Goal: Transaction & Acquisition: Purchase product/service

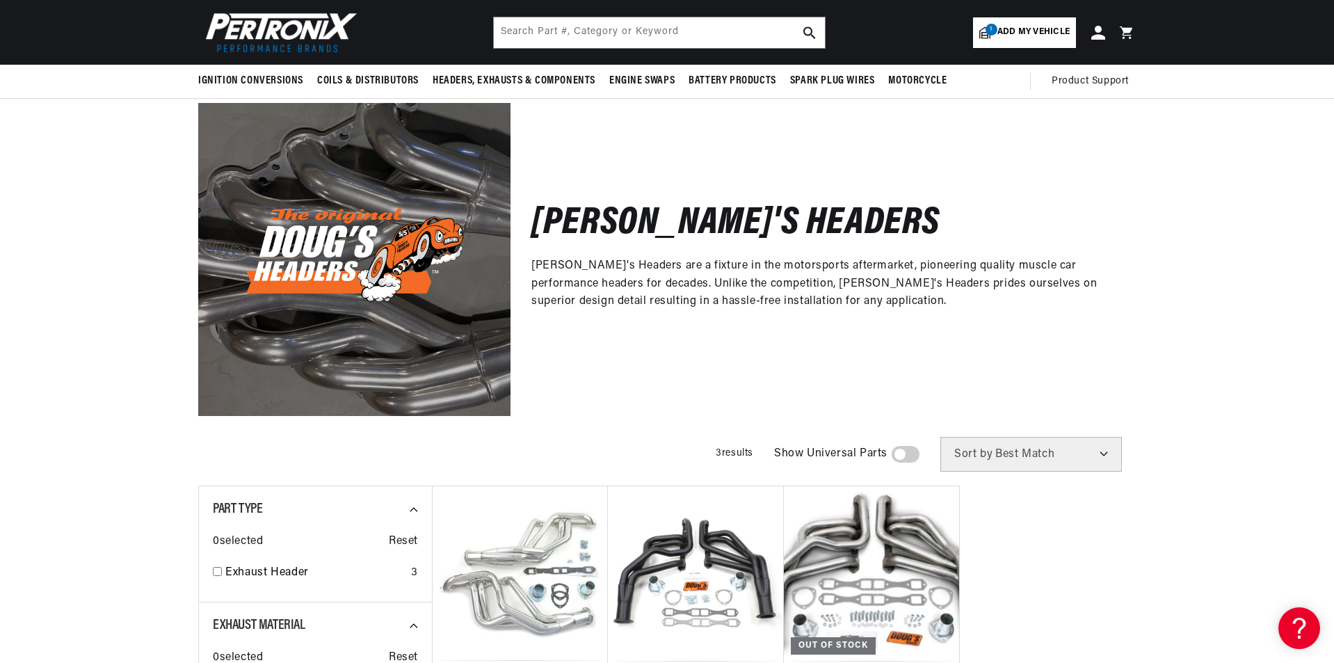
scroll to position [348, 0]
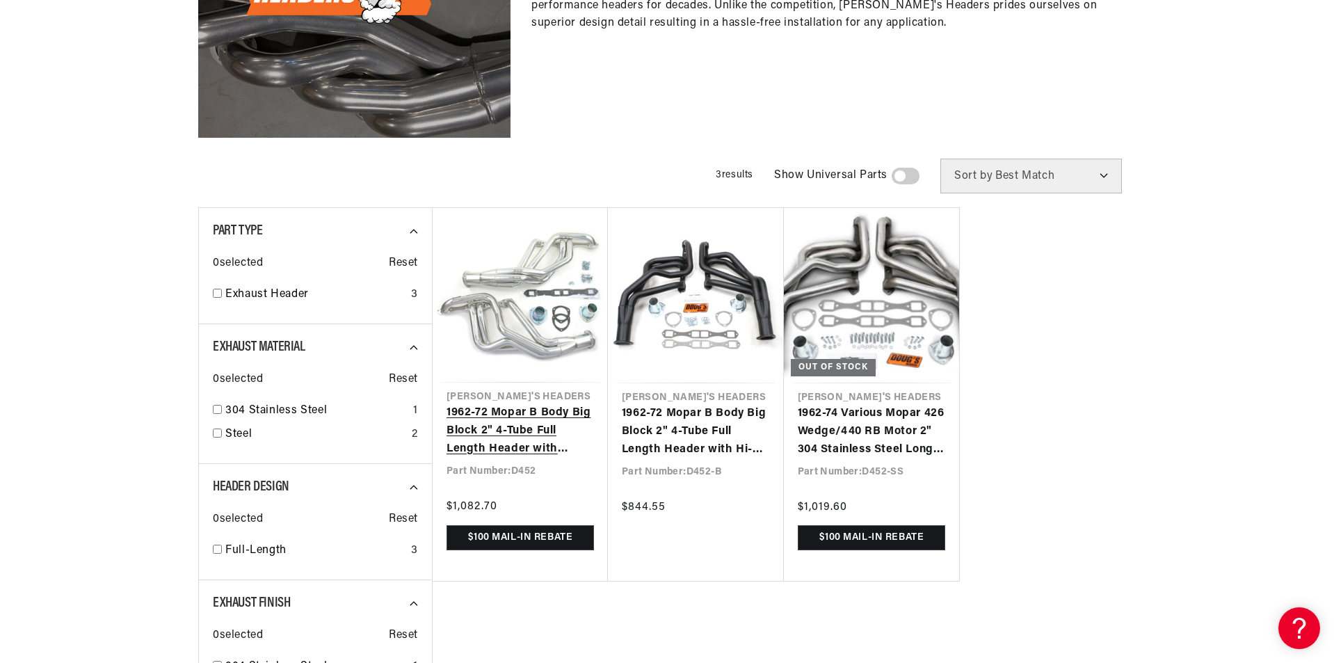
click at [532, 458] on link "1962-72 Mopar B Body Big Block 2" 4-Tube Full Length Header with Metallic Ceram…" at bounding box center [520, 431] width 147 height 54
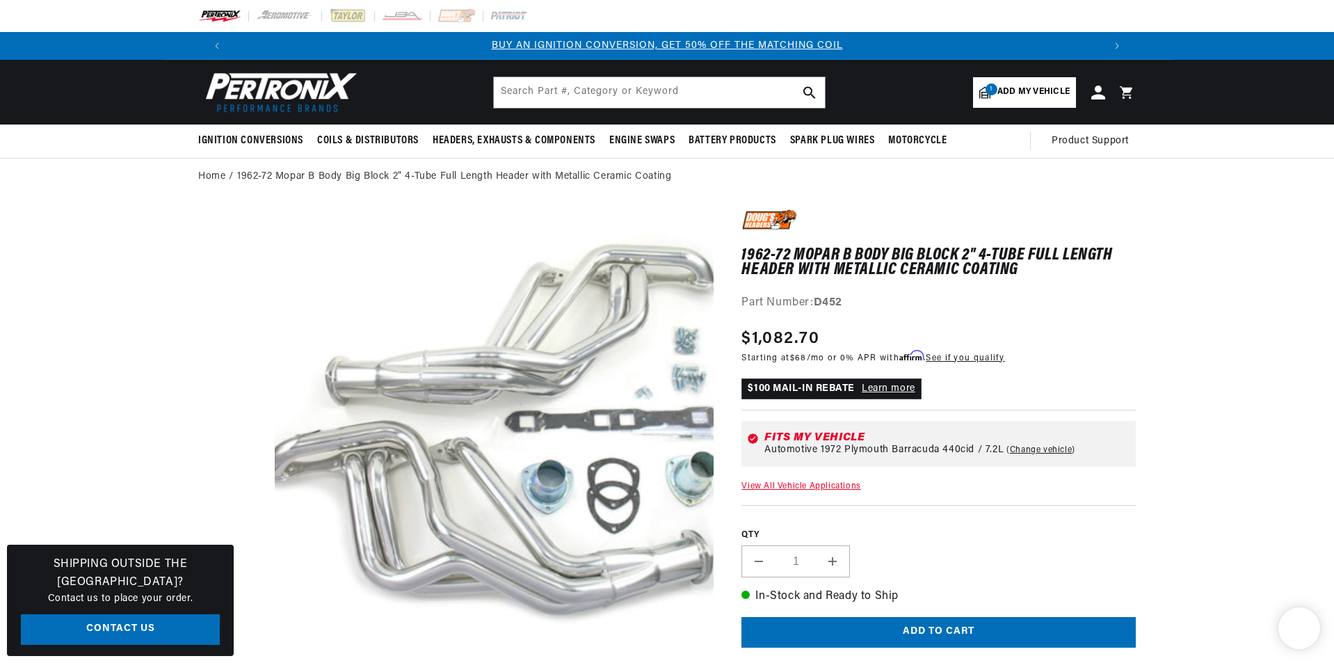
click at [900, 389] on link "Learn more" at bounding box center [889, 388] width 54 height 10
click at [890, 390] on link "Learn more" at bounding box center [889, 388] width 54 height 10
click at [770, 222] on img at bounding box center [769, 220] width 56 height 22
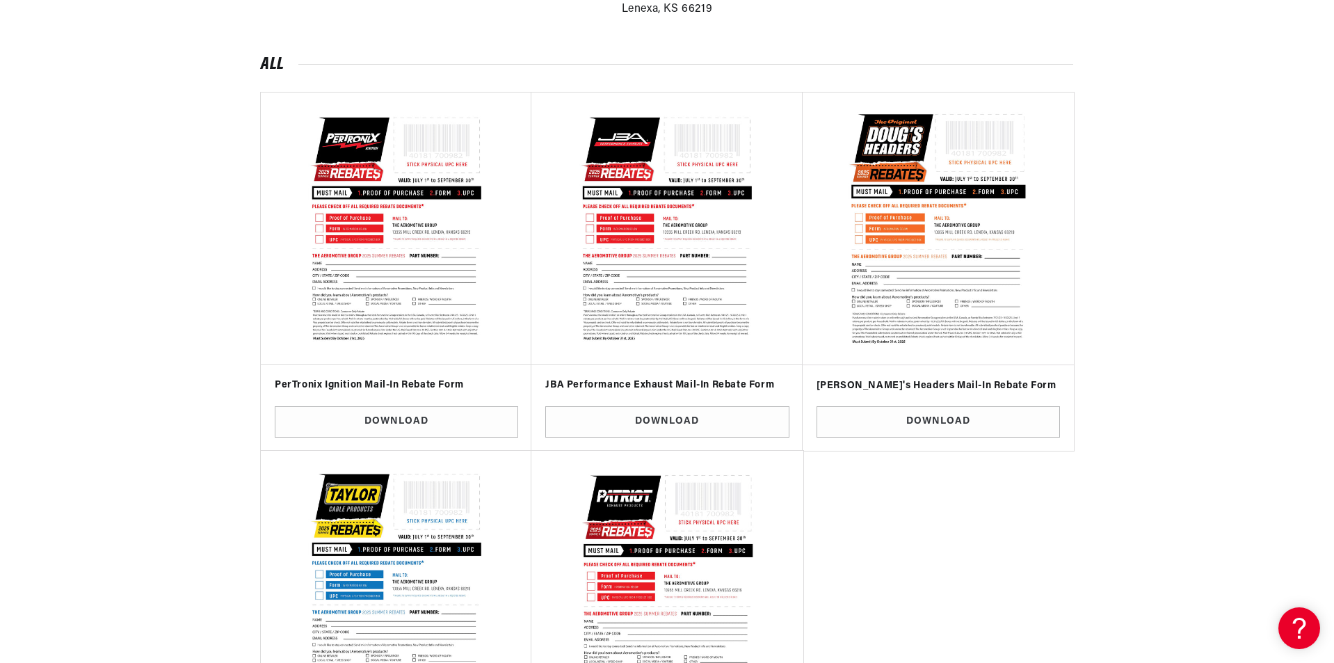
scroll to position [556, 0]
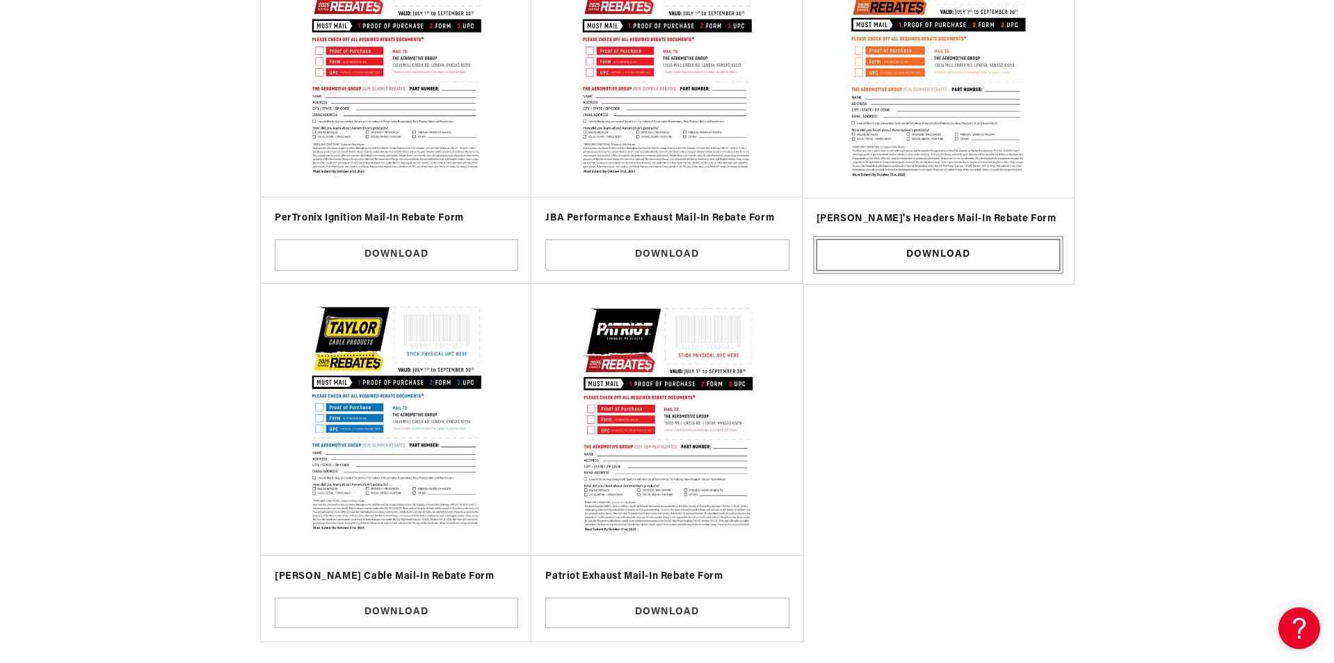
click at [942, 259] on link "Download" at bounding box center [938, 254] width 243 height 31
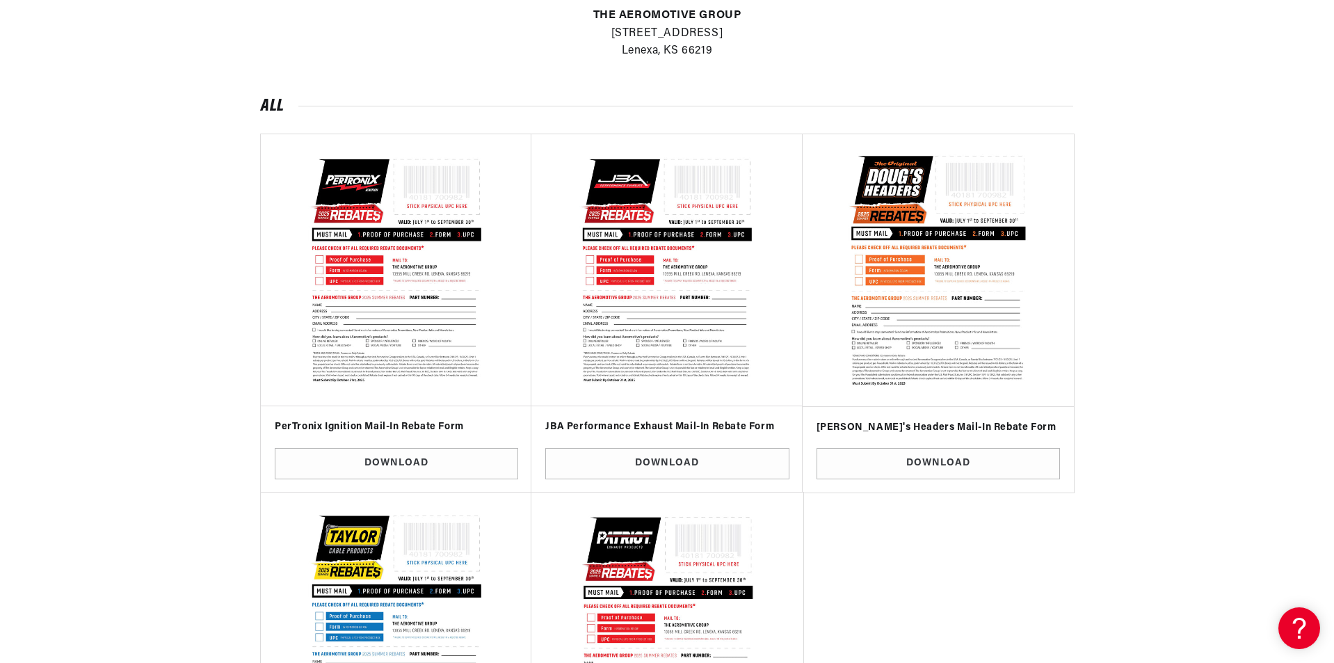
click at [926, 319] on img at bounding box center [937, 270] width 251 height 251
click at [917, 470] on link "Download" at bounding box center [938, 463] width 243 height 31
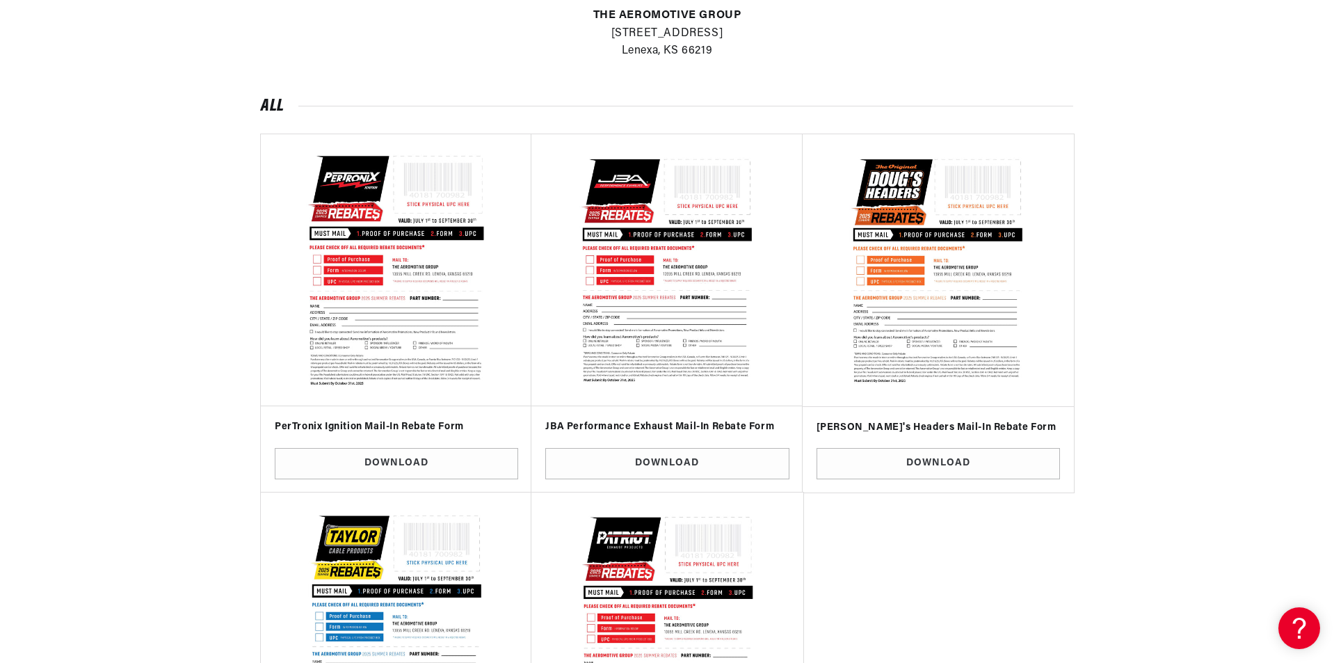
scroll to position [0, 869]
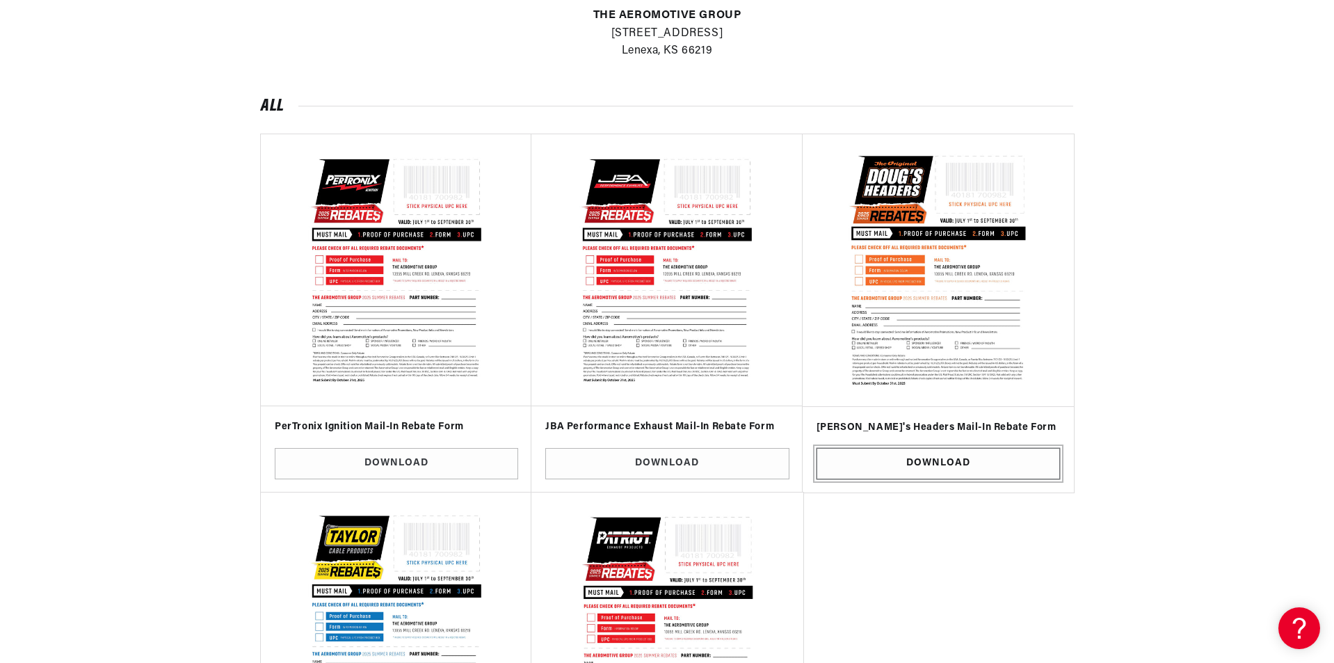
click at [931, 462] on link "Download" at bounding box center [938, 463] width 243 height 31
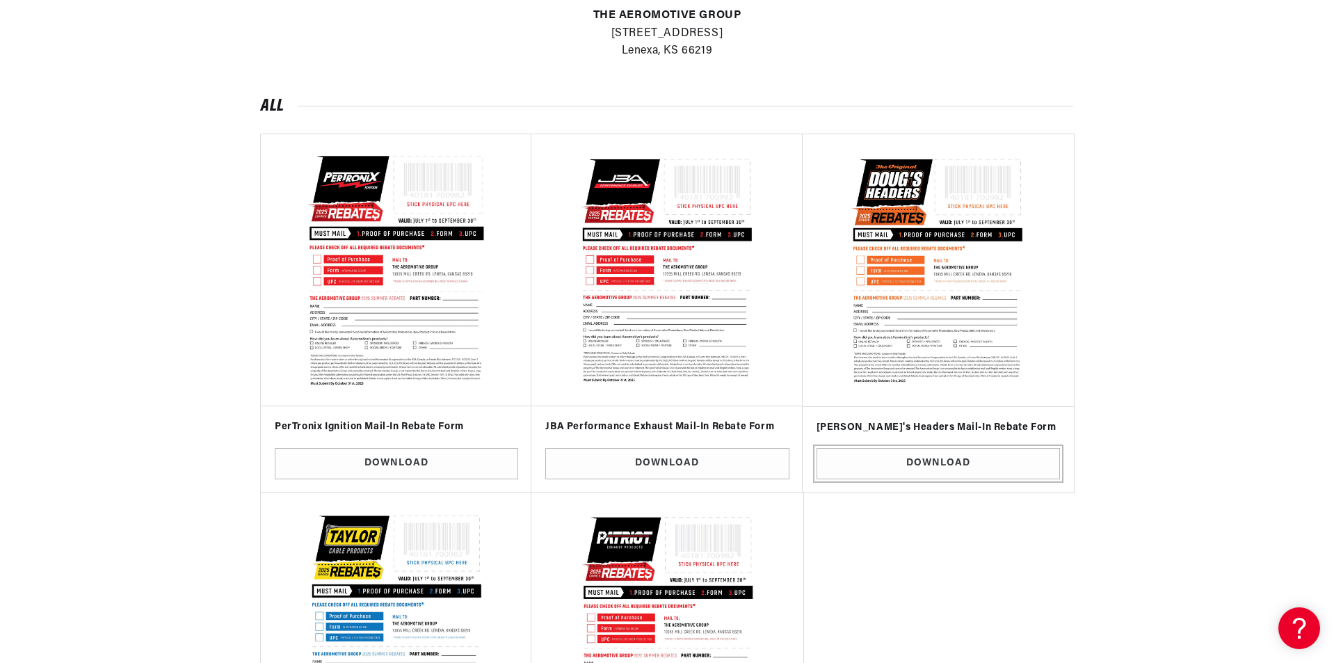
scroll to position [0, 1738]
click at [427, 460] on link "Download" at bounding box center [396, 463] width 243 height 31
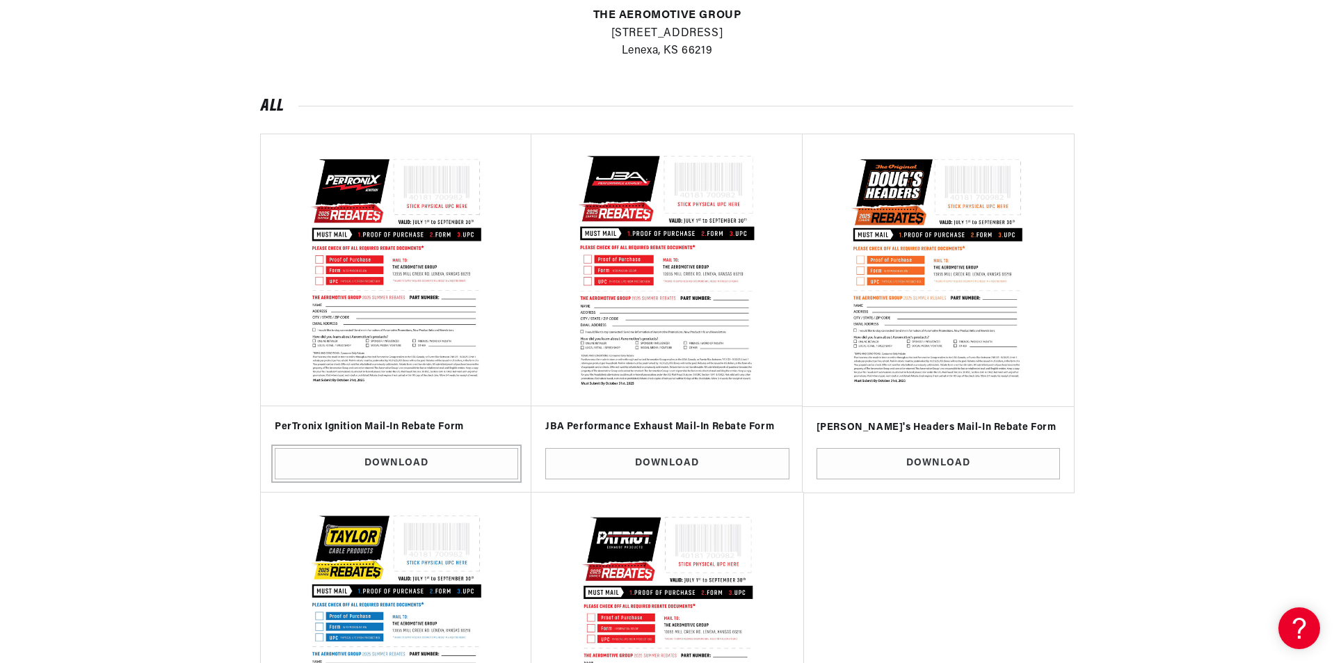
scroll to position [0, 0]
click at [661, 469] on link "Download" at bounding box center [666, 463] width 243 height 31
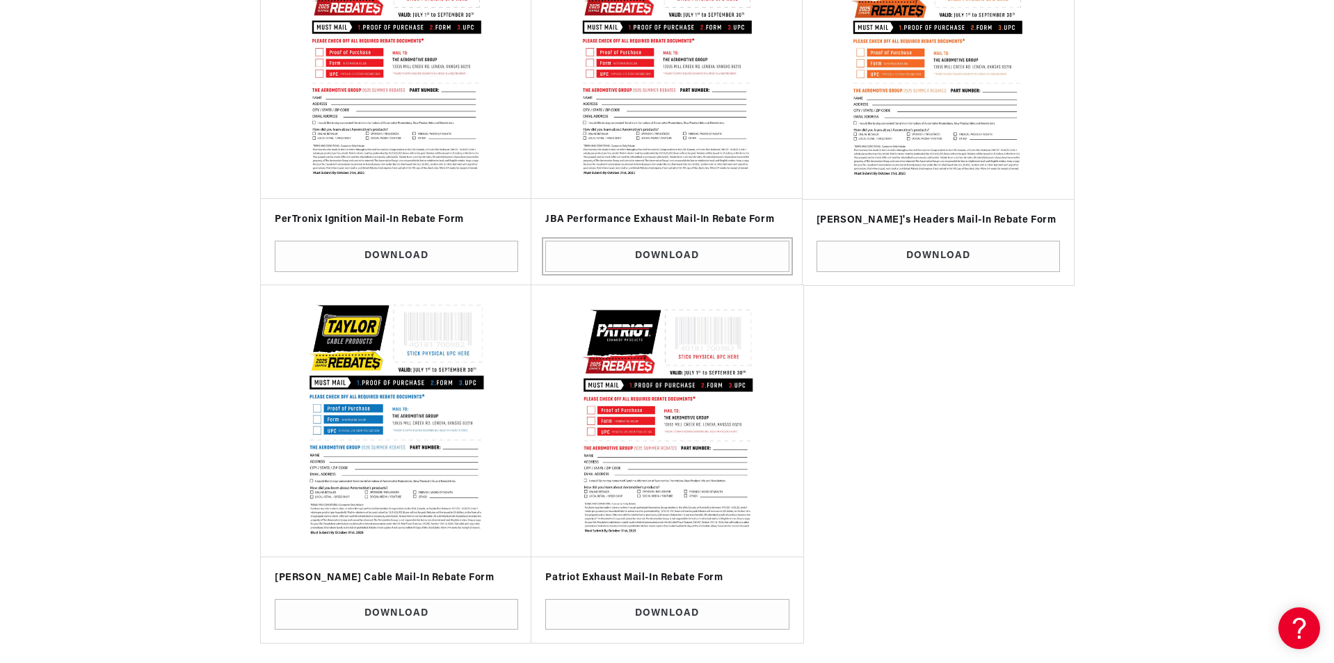
scroll to position [556, 0]
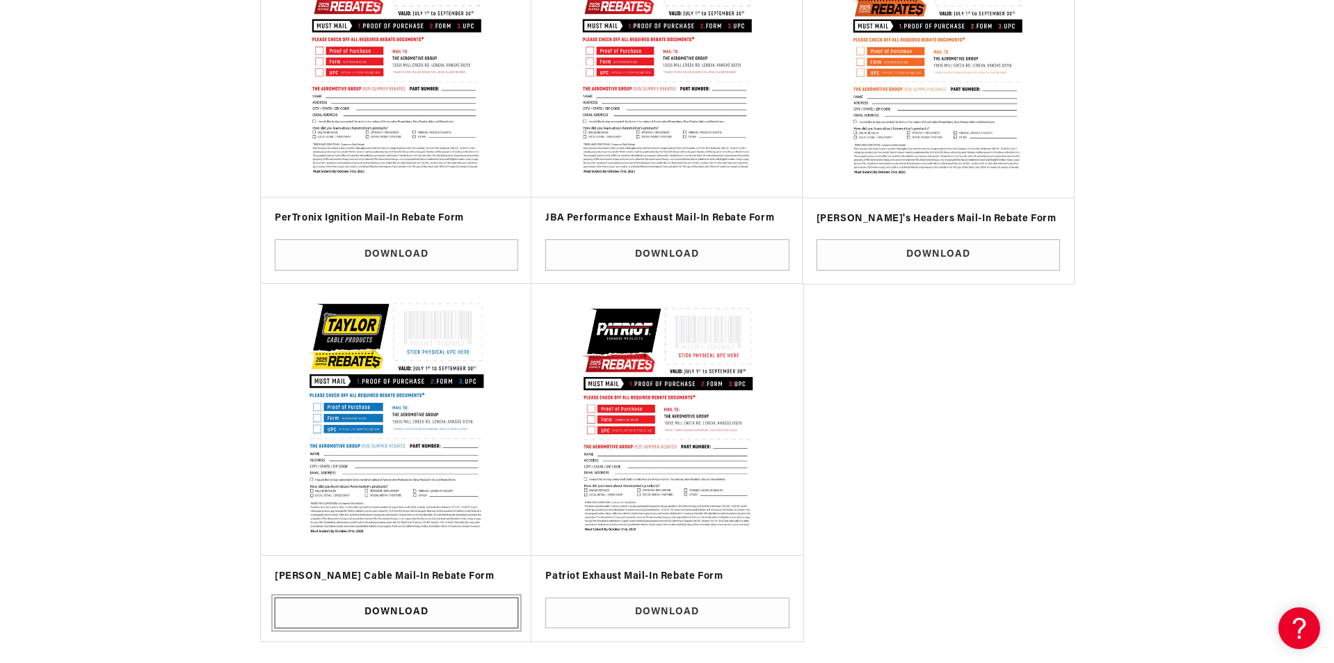
click at [426, 616] on link "Download" at bounding box center [396, 612] width 243 height 31
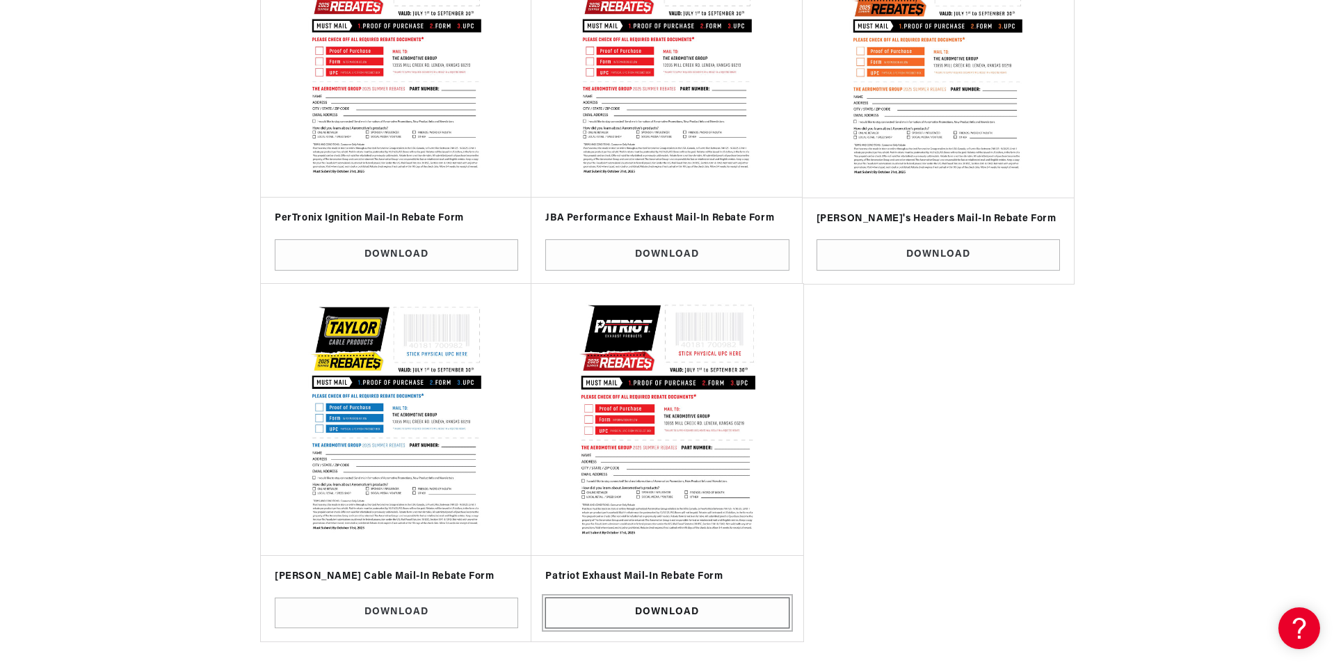
click at [674, 609] on link "Download" at bounding box center [666, 612] width 243 height 31
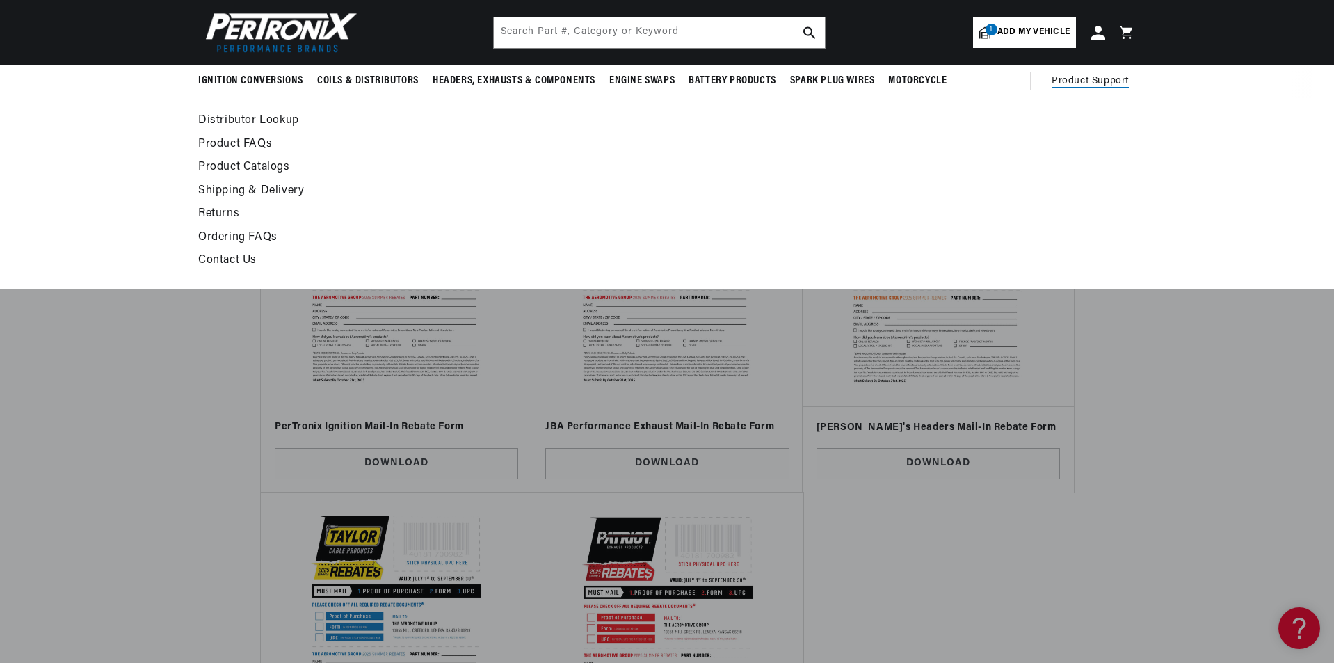
click at [223, 143] on link "Product FAQs" at bounding box center [540, 144] width 684 height 19
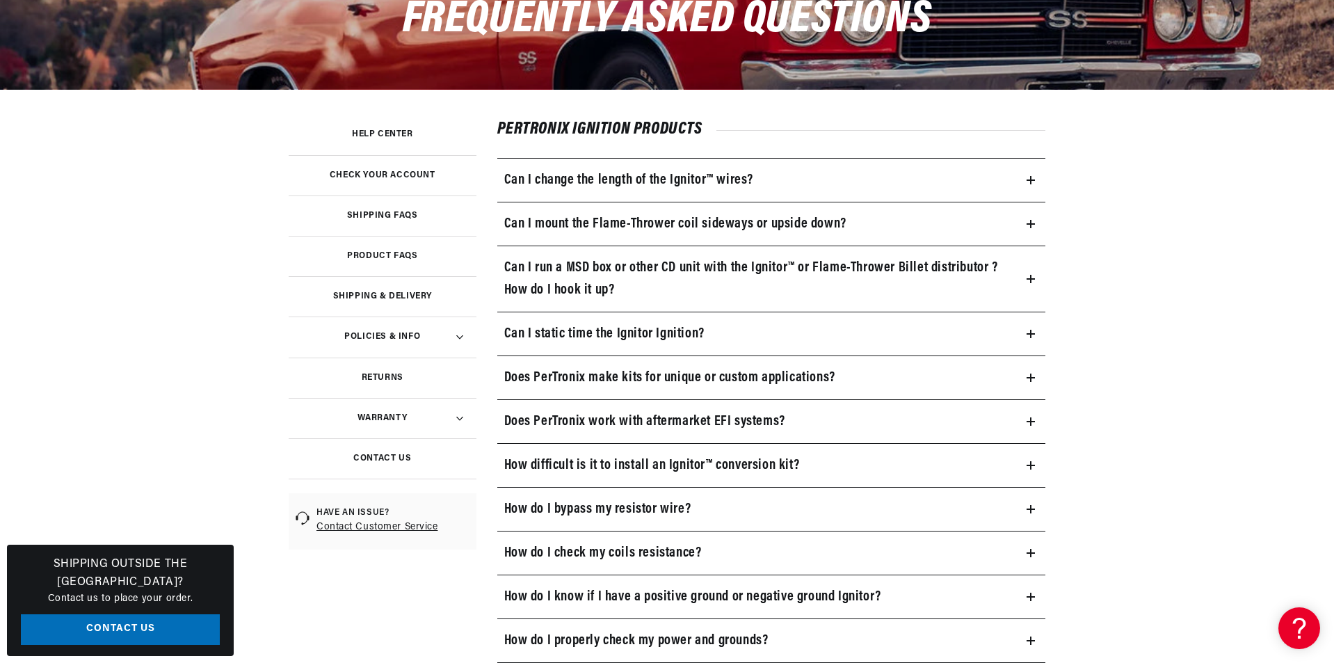
scroll to position [0, 869]
click at [661, 226] on h3 "Can I mount the Flame-Thrower coil sideways or upside down?" at bounding box center [675, 224] width 342 height 22
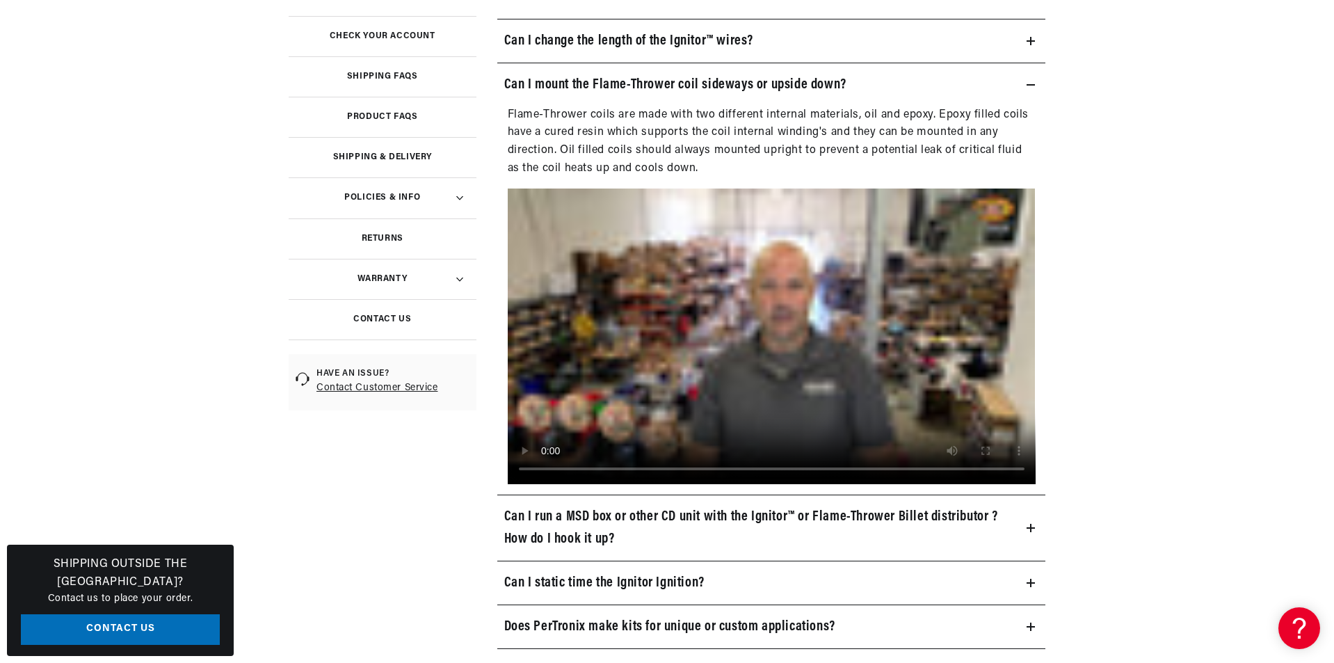
scroll to position [0, 0]
click at [1027, 81] on icon at bounding box center [1031, 85] width 8 height 8
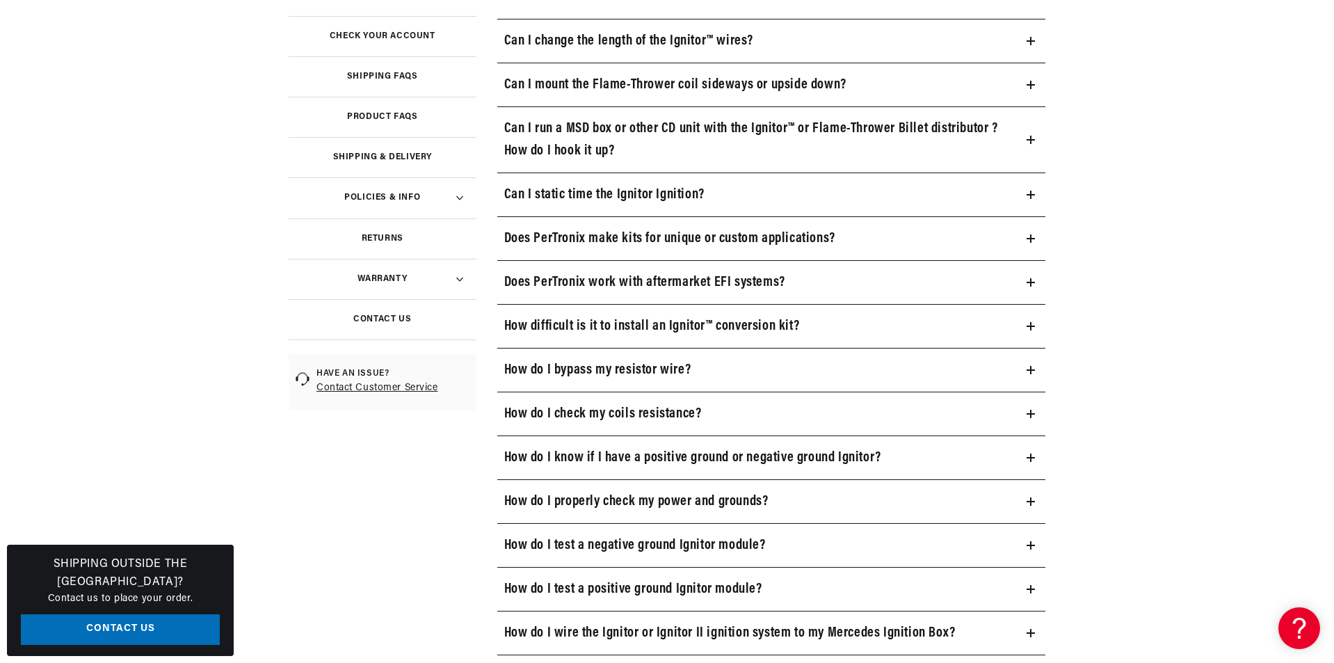
click at [1027, 81] on icon at bounding box center [1031, 85] width 8 height 8
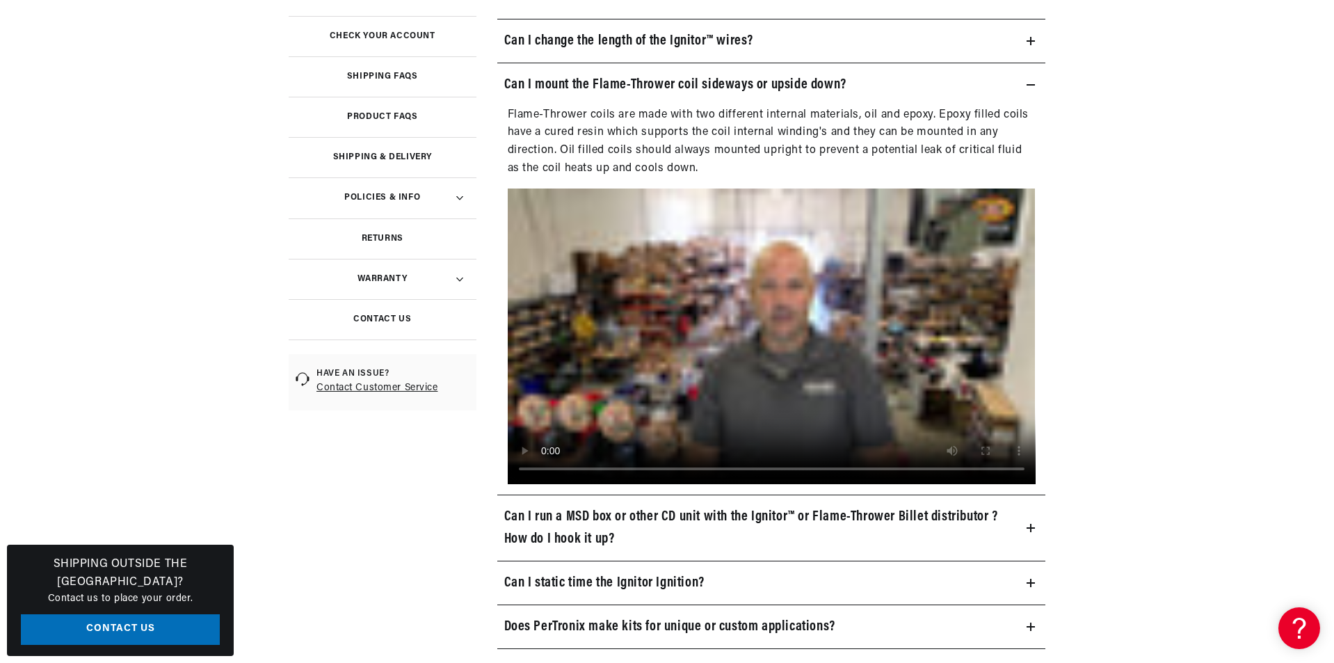
click at [1027, 81] on icon at bounding box center [1031, 85] width 8 height 8
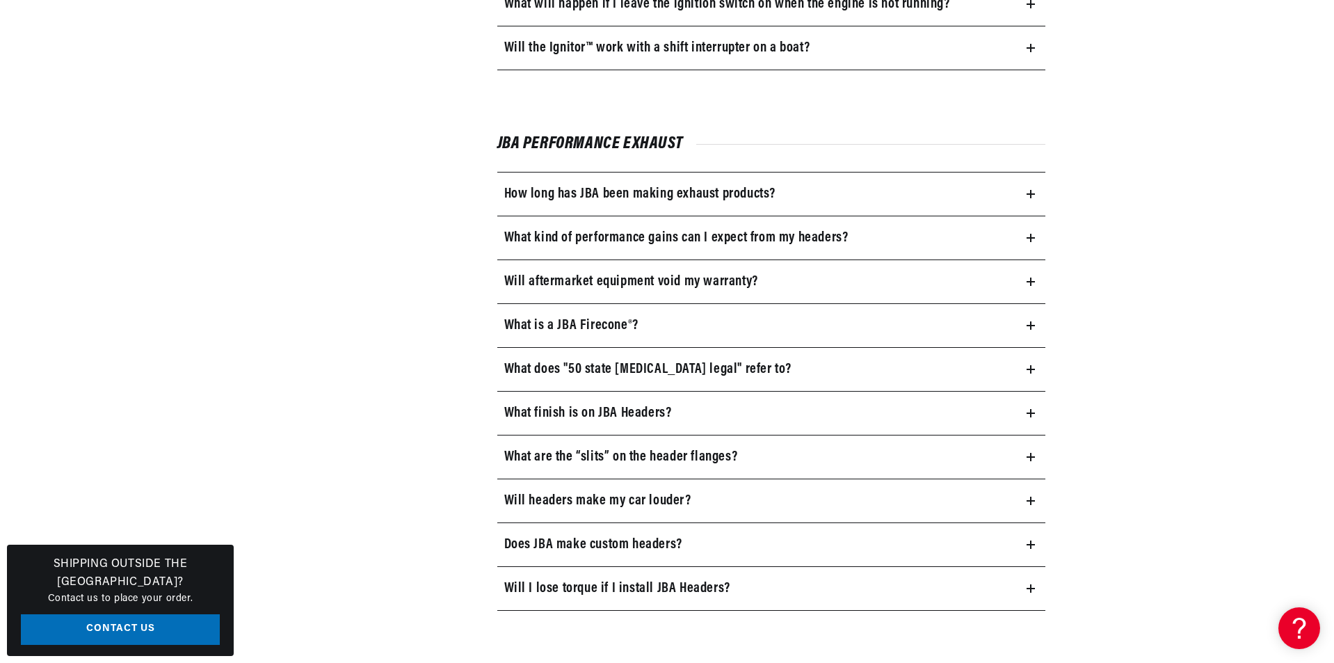
click at [1019, 587] on summary "Will I lose torque if I install JBA Headers?" at bounding box center [771, 588] width 549 height 43
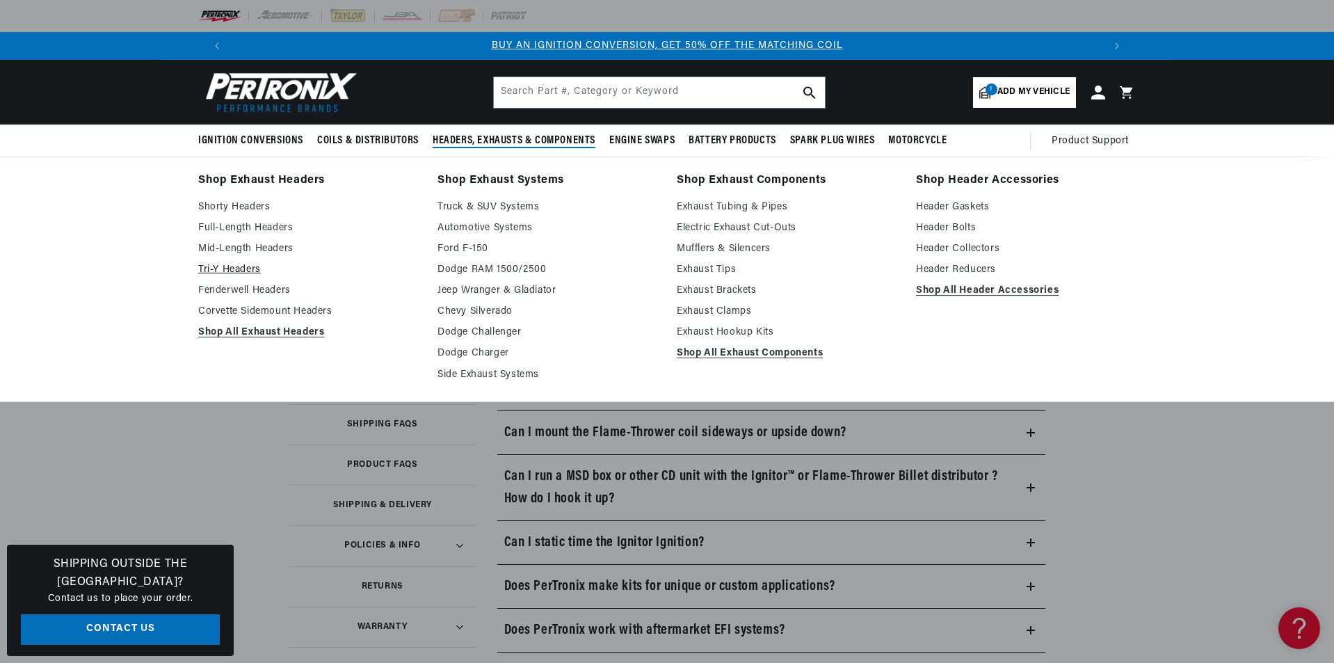
click at [253, 267] on link "Tri-Y Headers" at bounding box center [308, 270] width 220 height 17
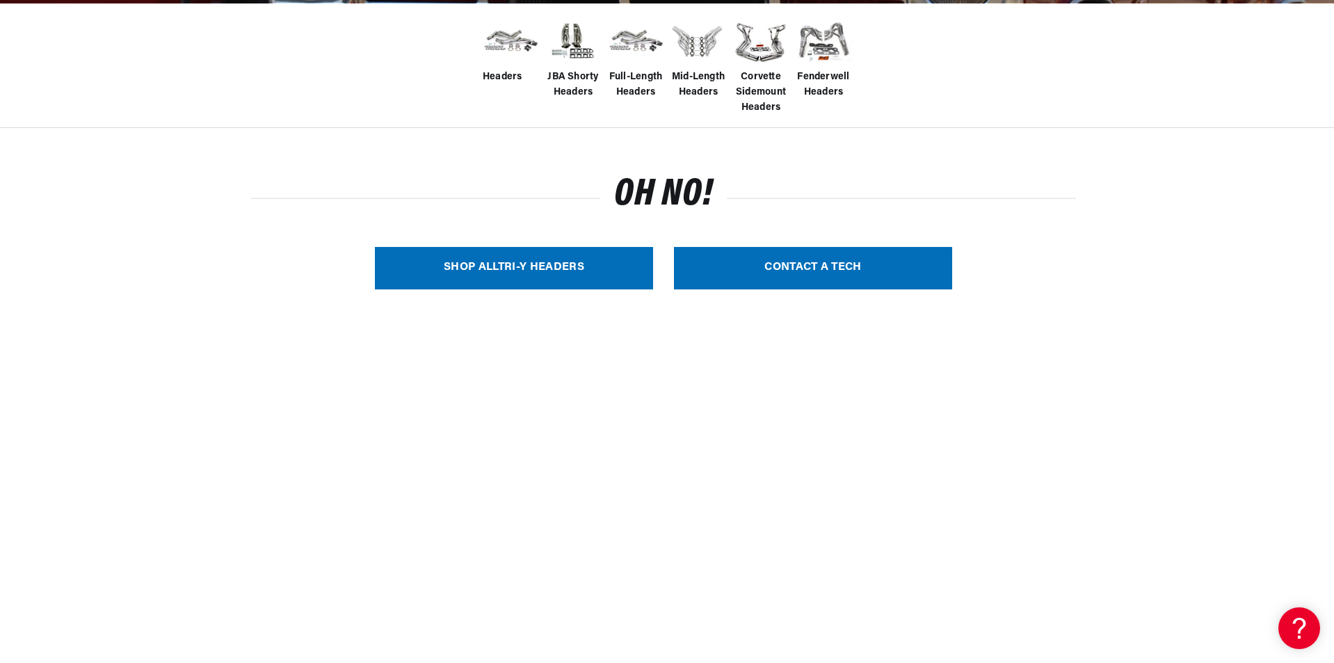
scroll to position [70, 0]
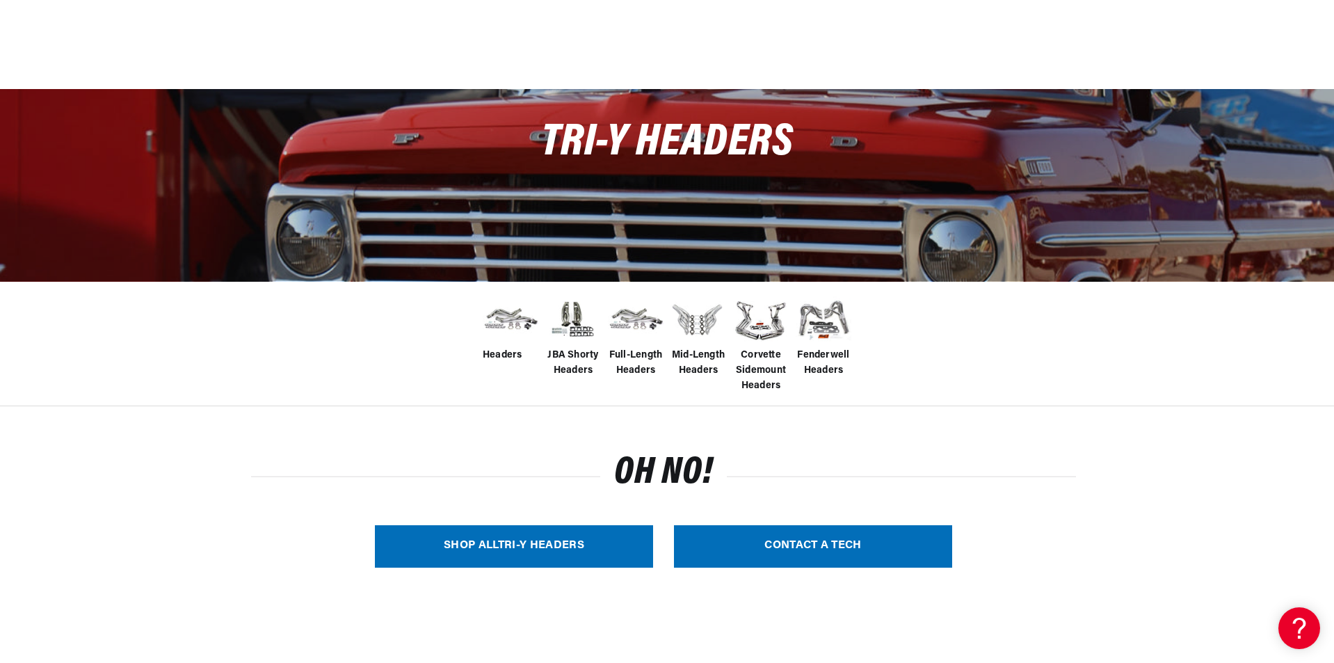
click at [534, 543] on link "SHOP ALL Tri-Y Headers" at bounding box center [514, 546] width 278 height 42
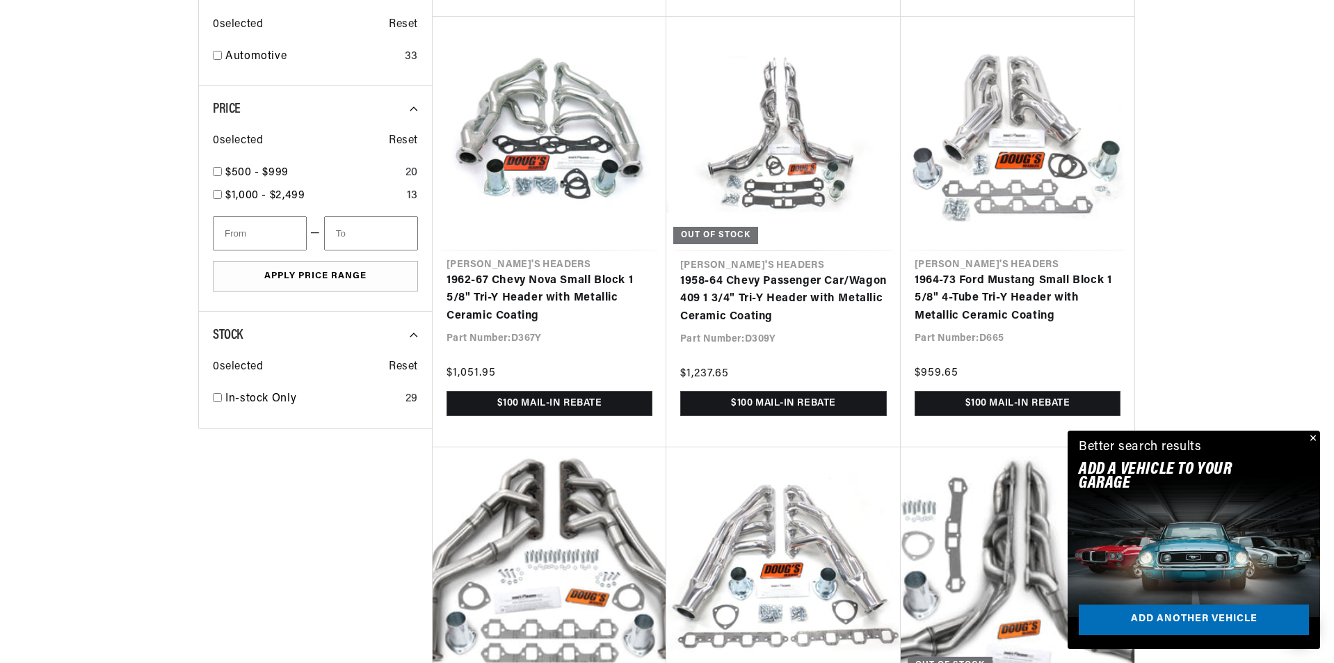
scroll to position [0, 1738]
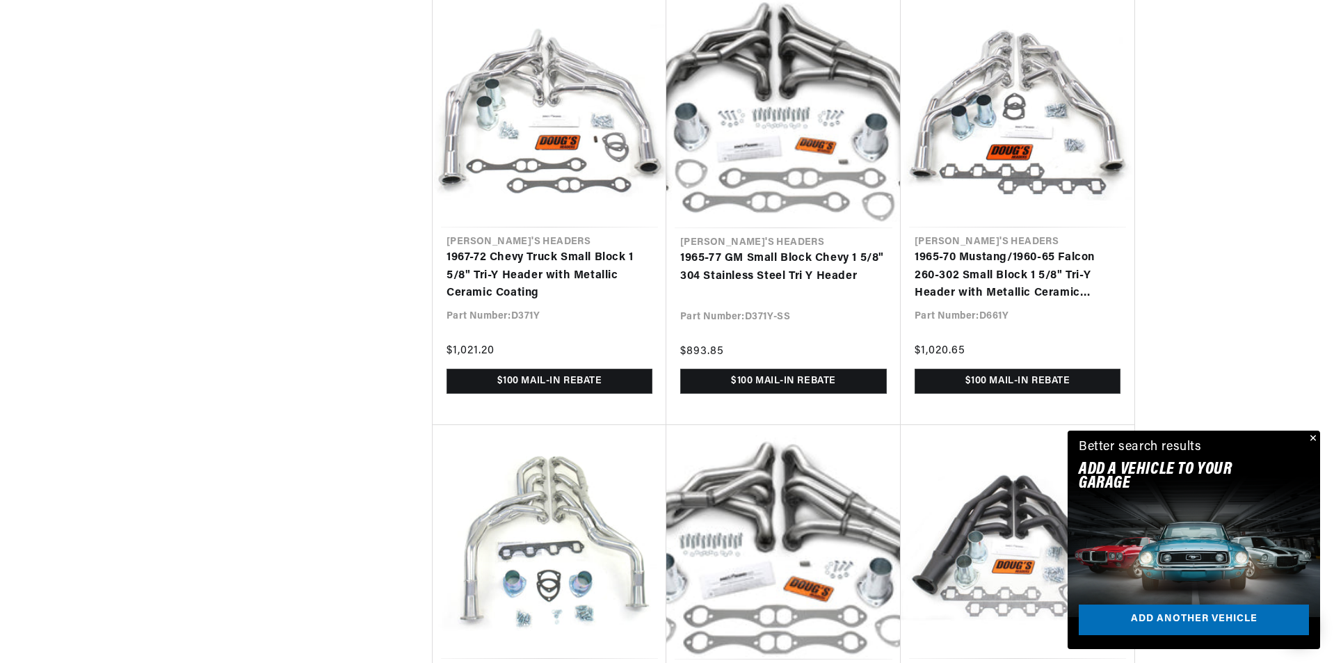
scroll to position [2713, 0]
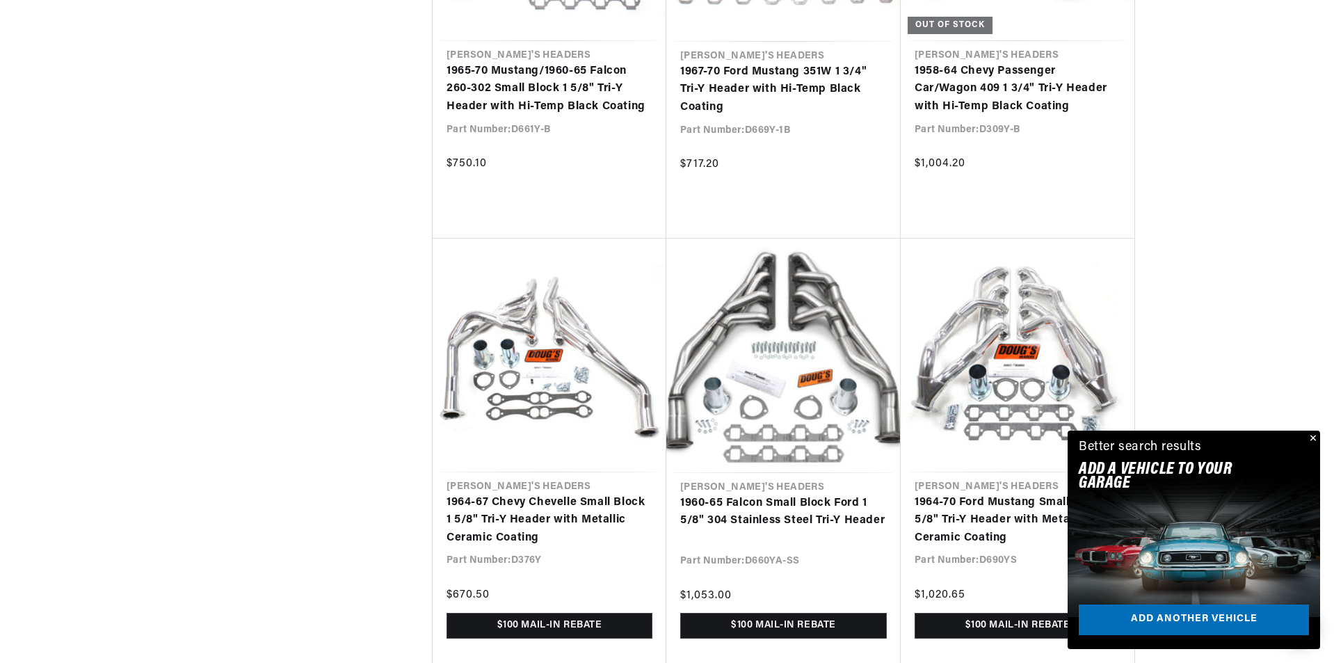
scroll to position [0, 869]
